Goal: Task Accomplishment & Management: Use online tool/utility

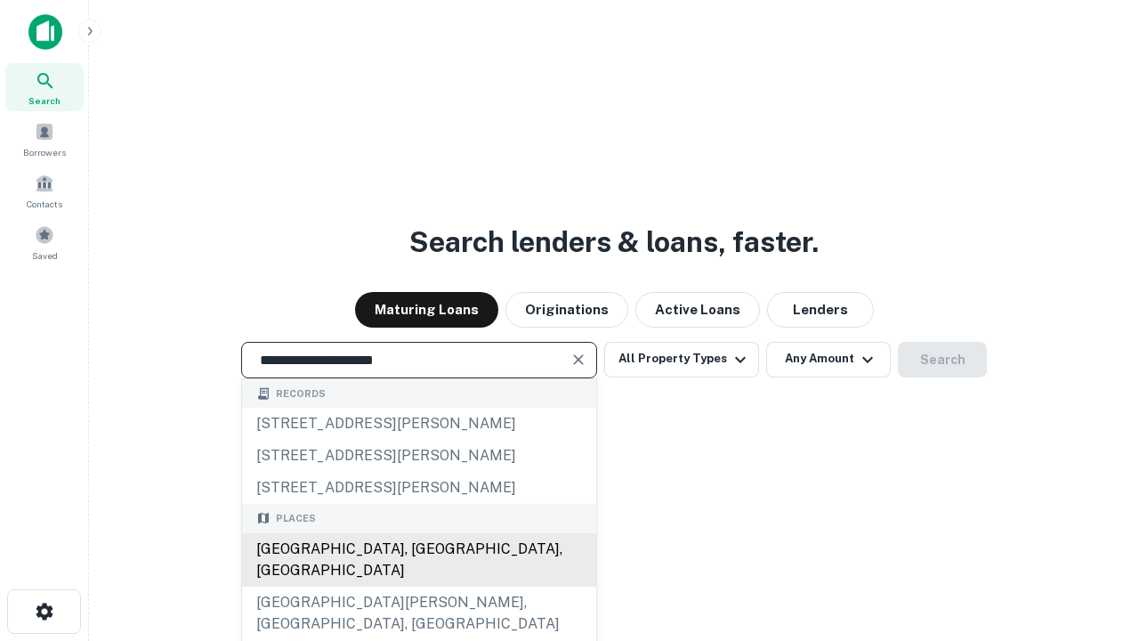
click at [418, 586] on div "[GEOGRAPHIC_DATA], [GEOGRAPHIC_DATA], [GEOGRAPHIC_DATA]" at bounding box center [419, 559] width 354 height 53
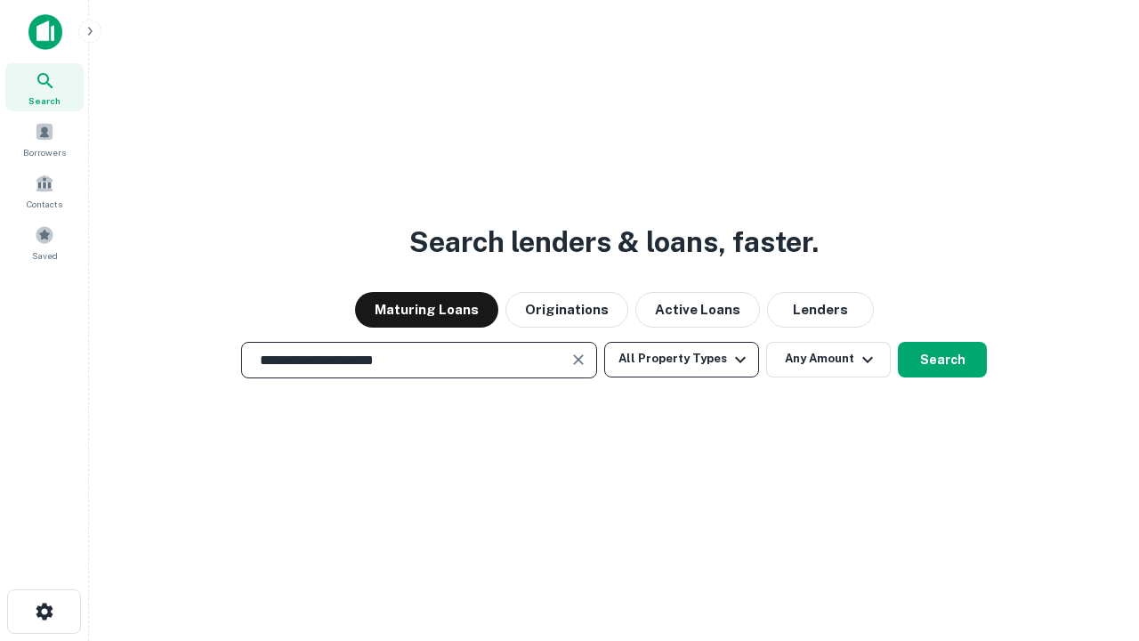
type input "**********"
click at [681, 359] on button "All Property Types" at bounding box center [681, 360] width 155 height 36
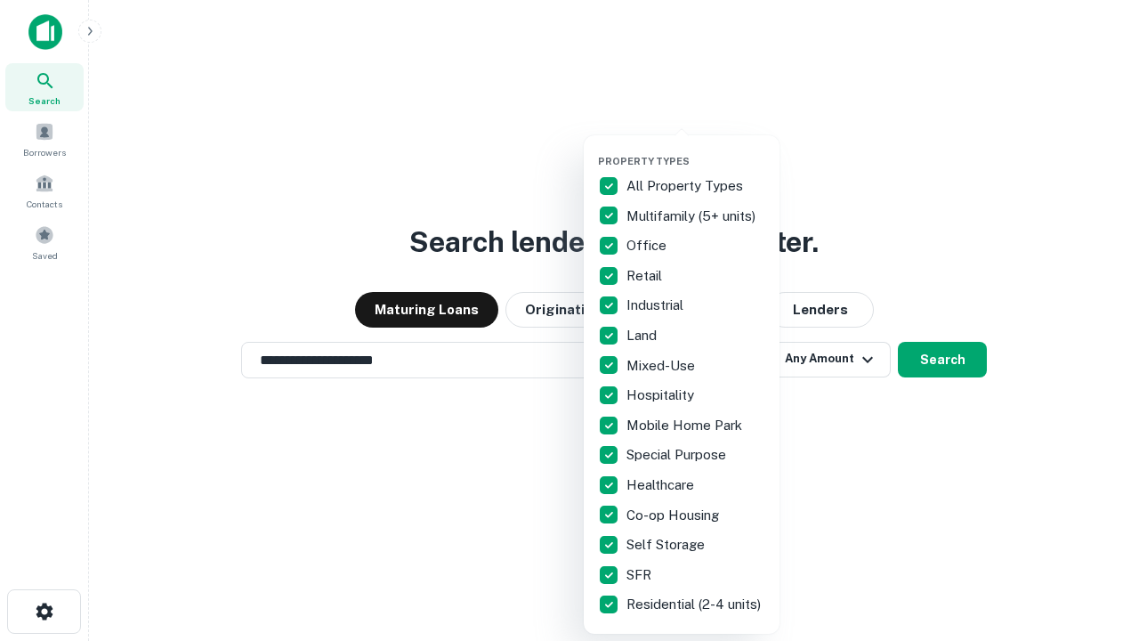
click at [696, 149] on button "button" at bounding box center [696, 149] width 196 height 1
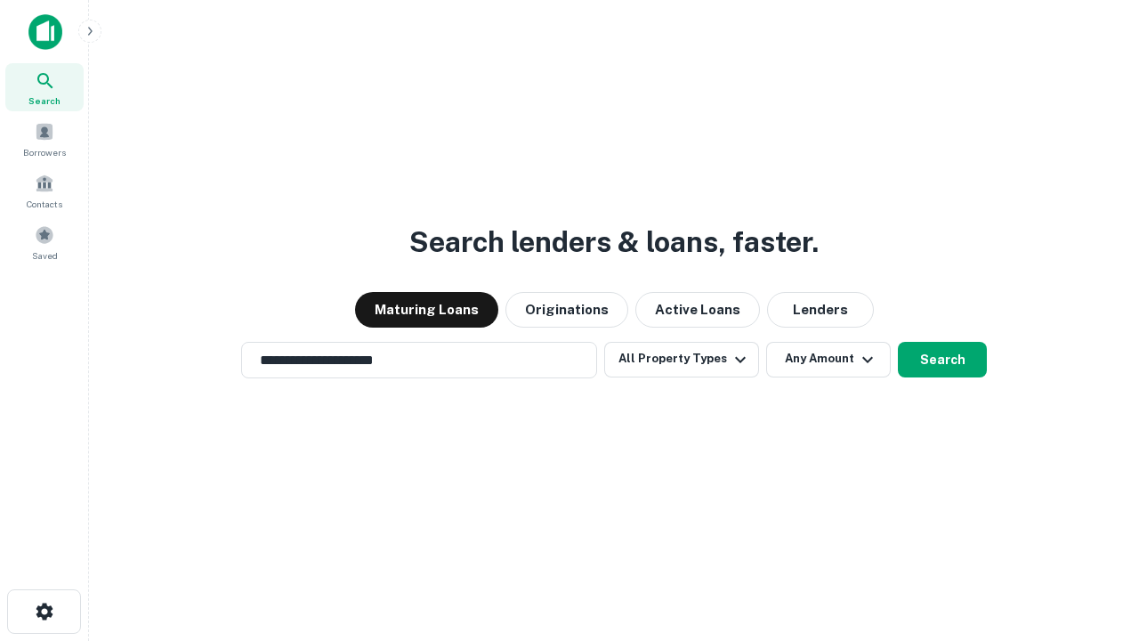
scroll to position [11, 214]
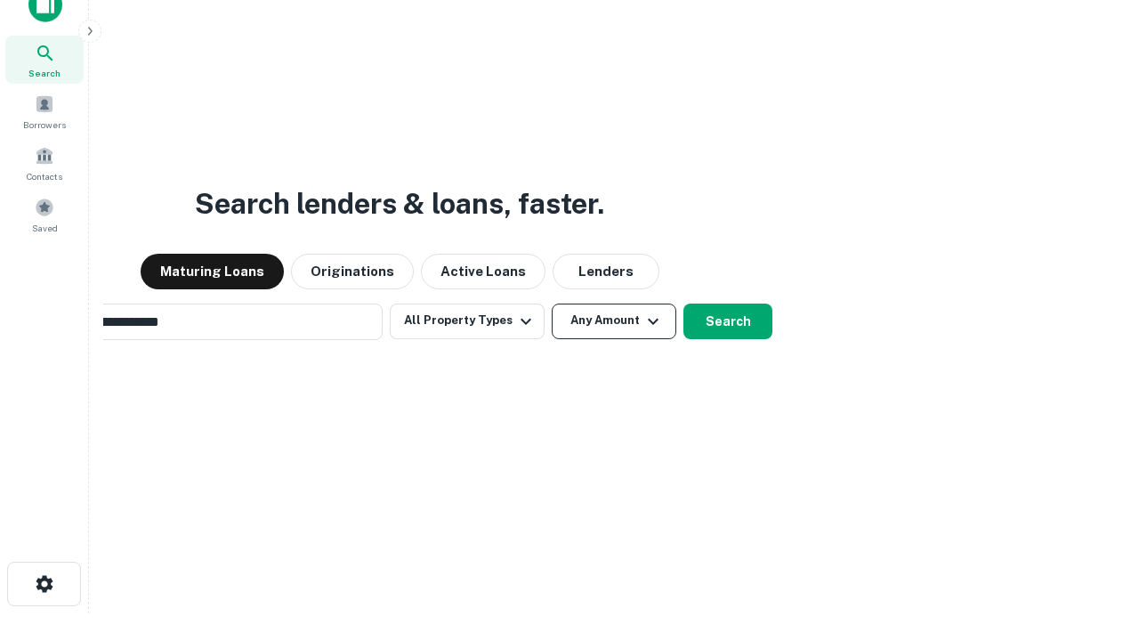
click at [552, 303] on button "Any Amount" at bounding box center [614, 321] width 125 height 36
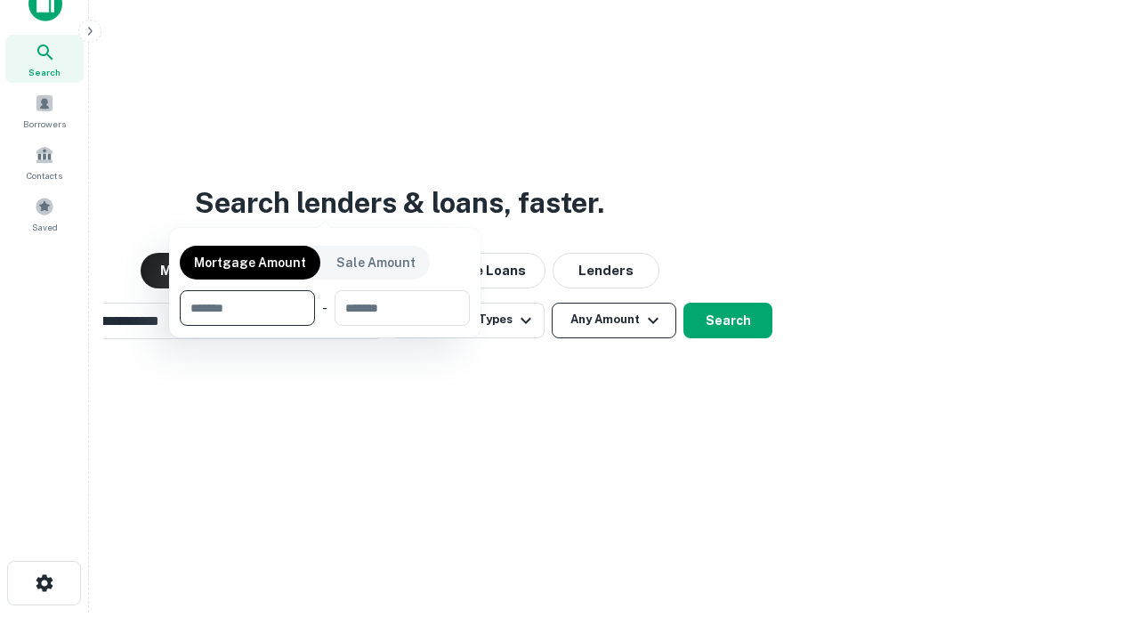
scroll to position [128, 504]
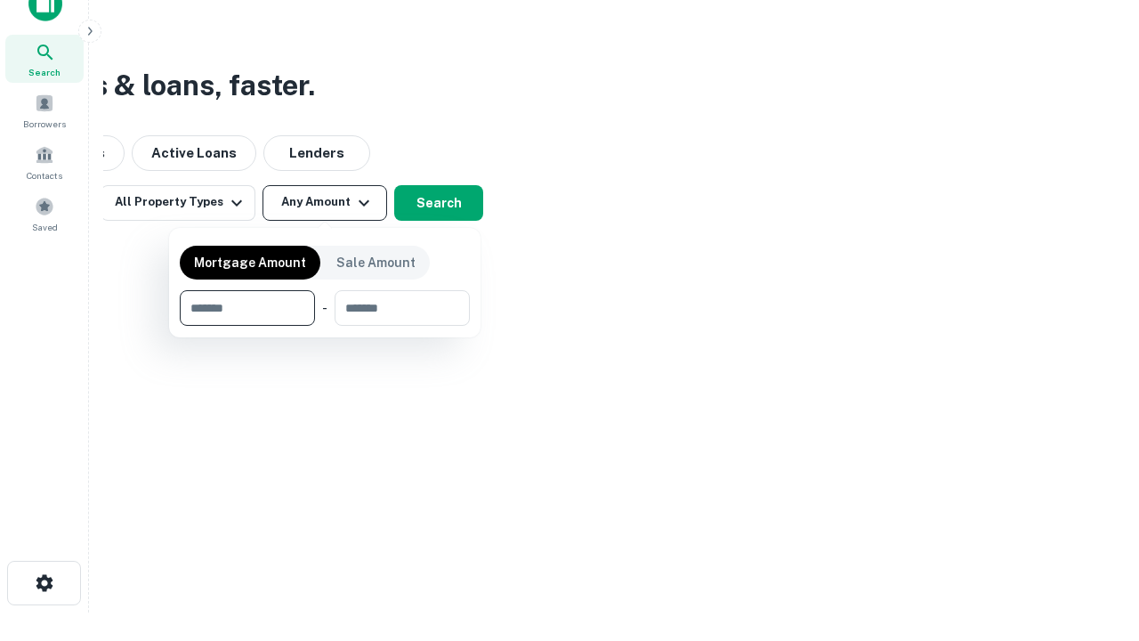
type input "*******"
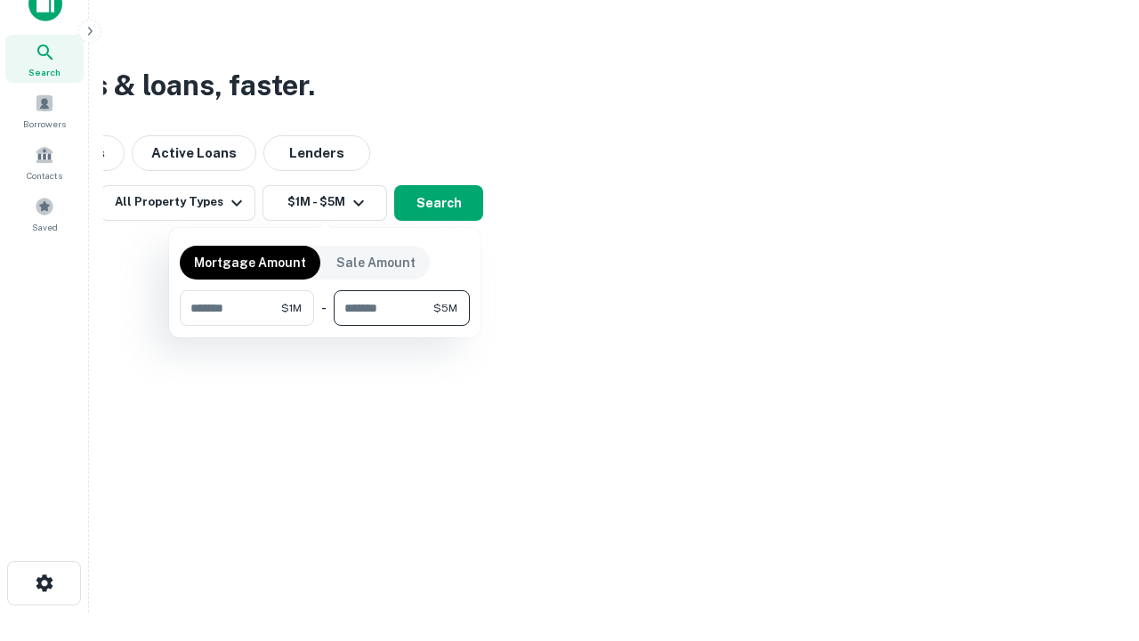
type input "*******"
click at [325, 326] on button "button" at bounding box center [325, 326] width 290 height 1
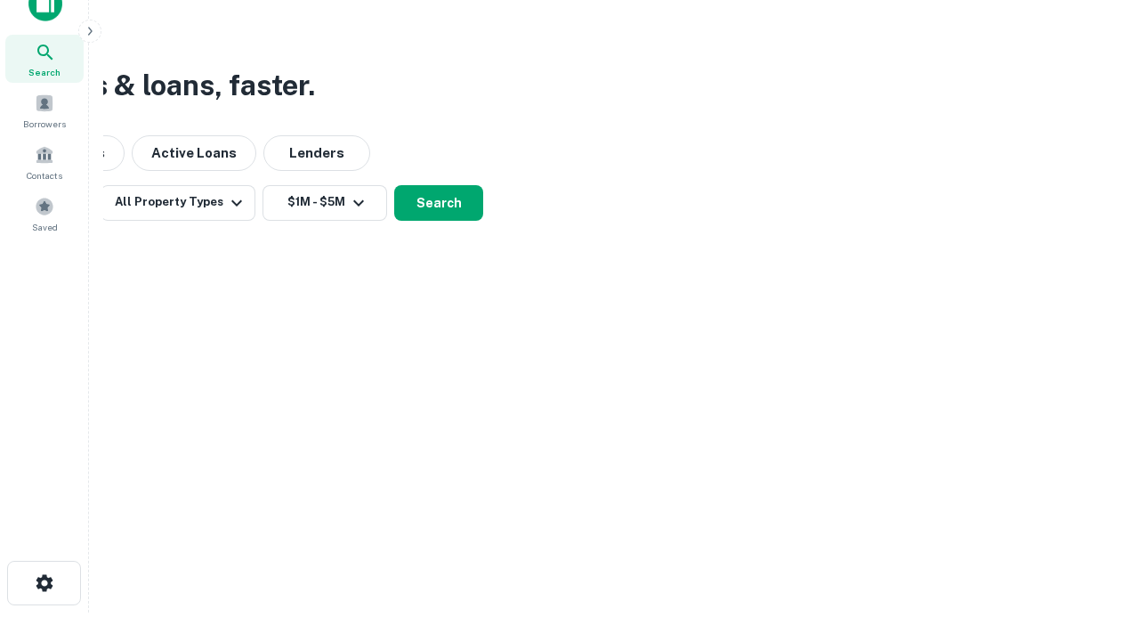
scroll to position [11, 328]
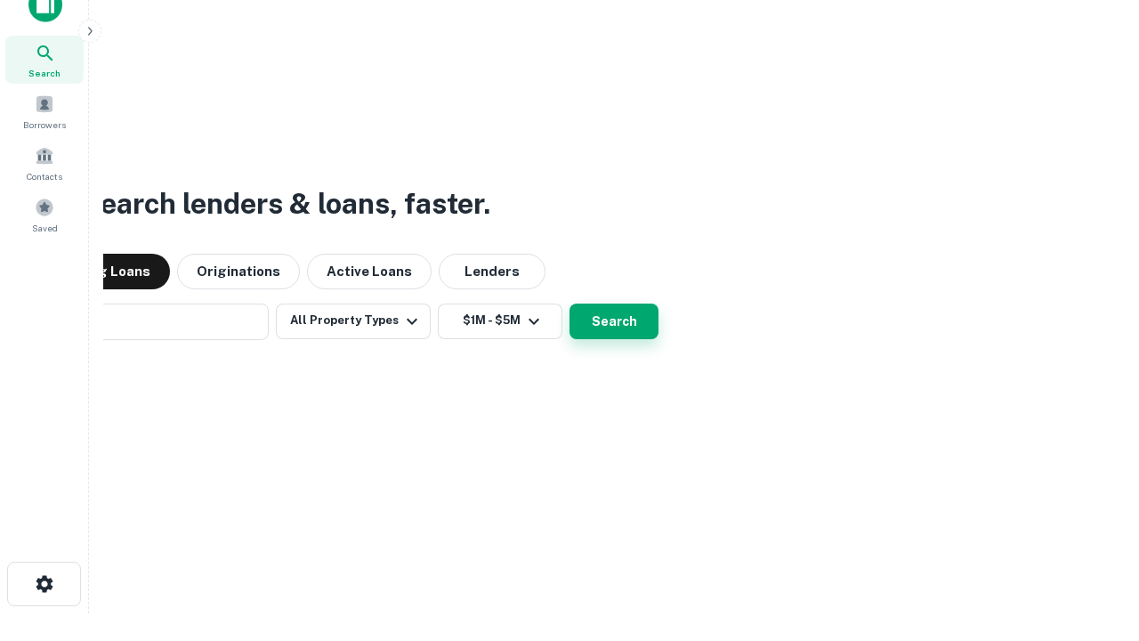
click at [569, 303] on button "Search" at bounding box center [613, 321] width 89 height 36
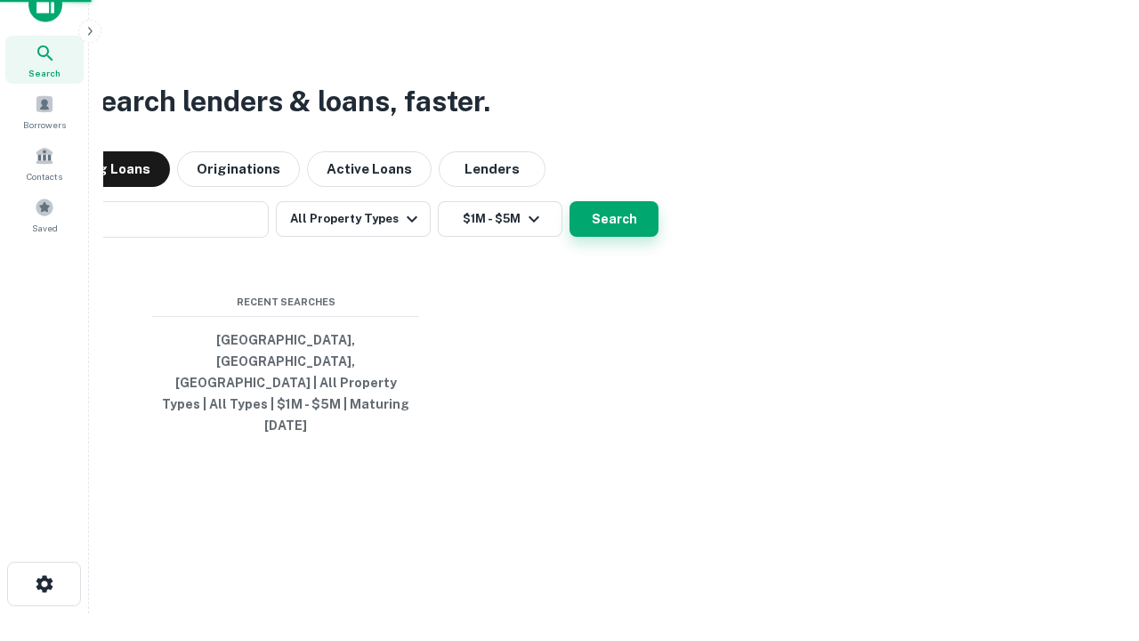
scroll to position [47, 504]
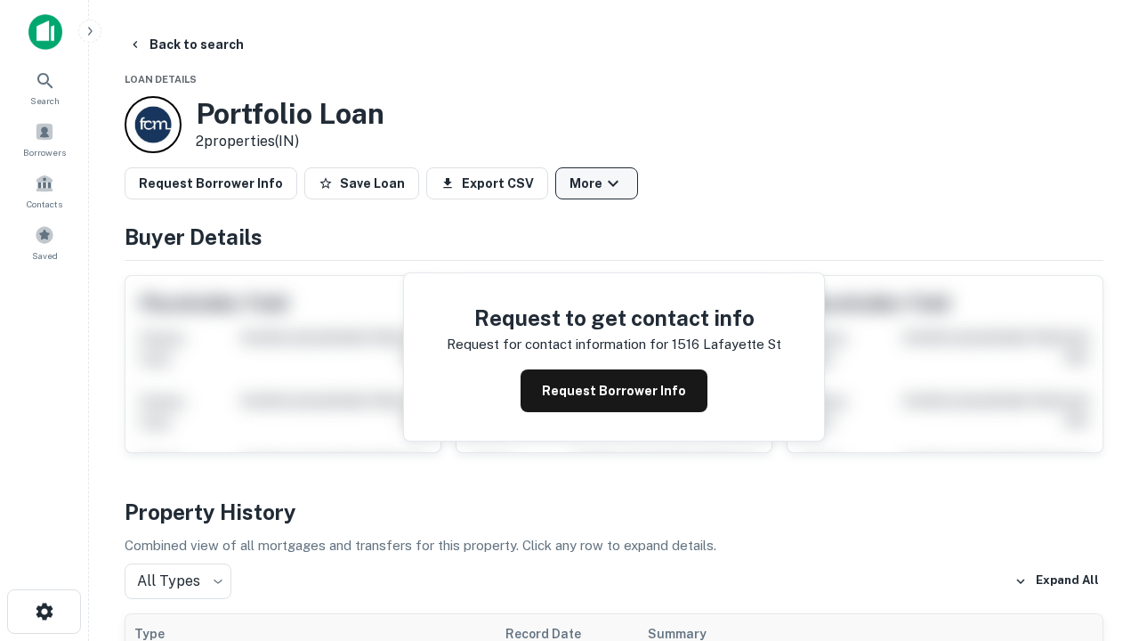
click at [596, 183] on button "More" at bounding box center [596, 183] width 83 height 32
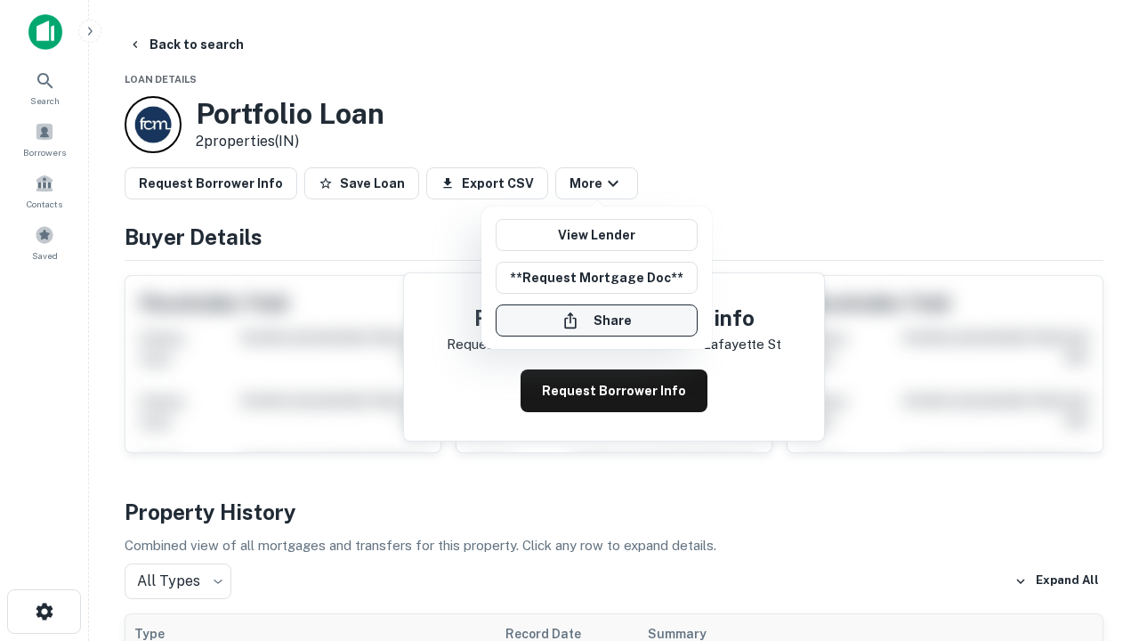
click at [596, 320] on button "Share" at bounding box center [597, 320] width 202 height 32
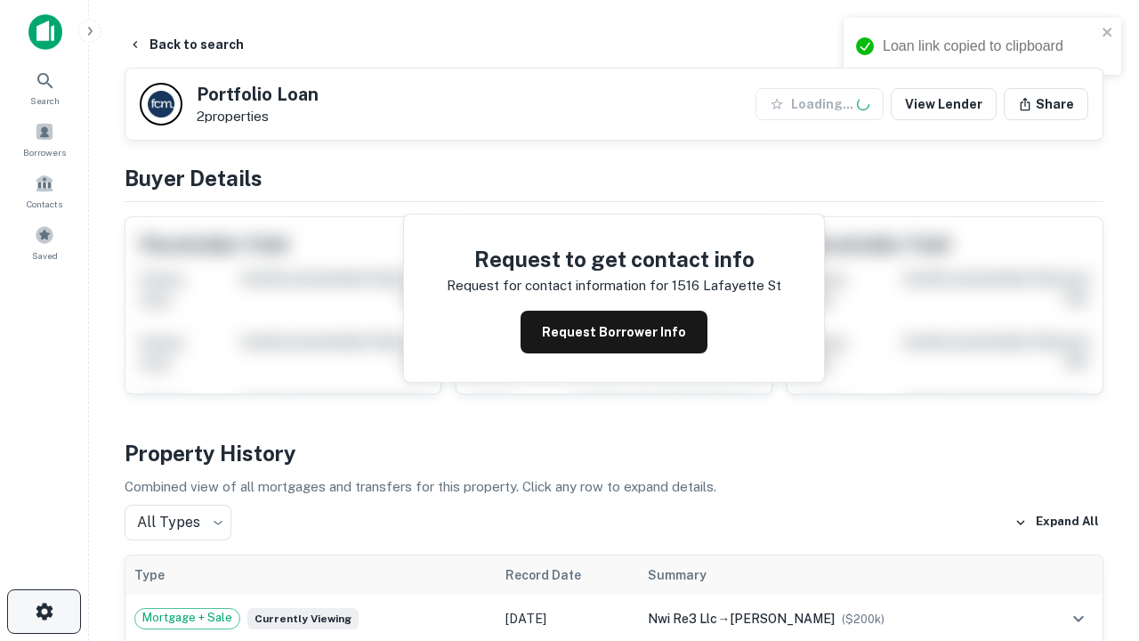
click at [44, 600] on icon "button" at bounding box center [44, 610] width 21 height 21
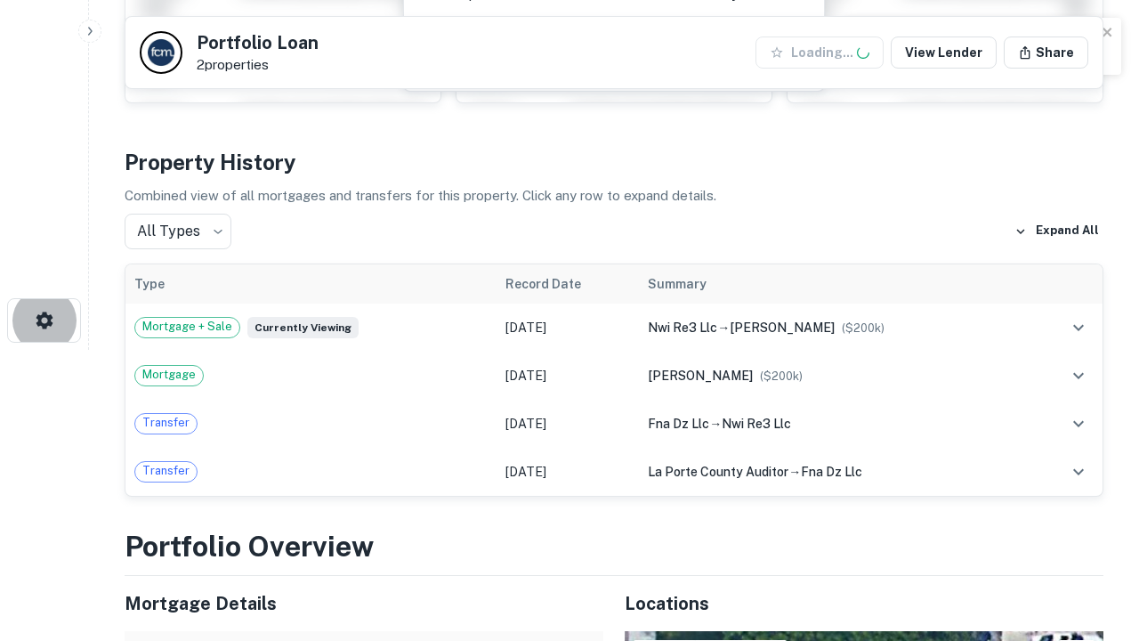
click at [109, 216] on li "Logout" at bounding box center [108, 217] width 143 height 18
